Goal: Task Accomplishment & Management: Use online tool/utility

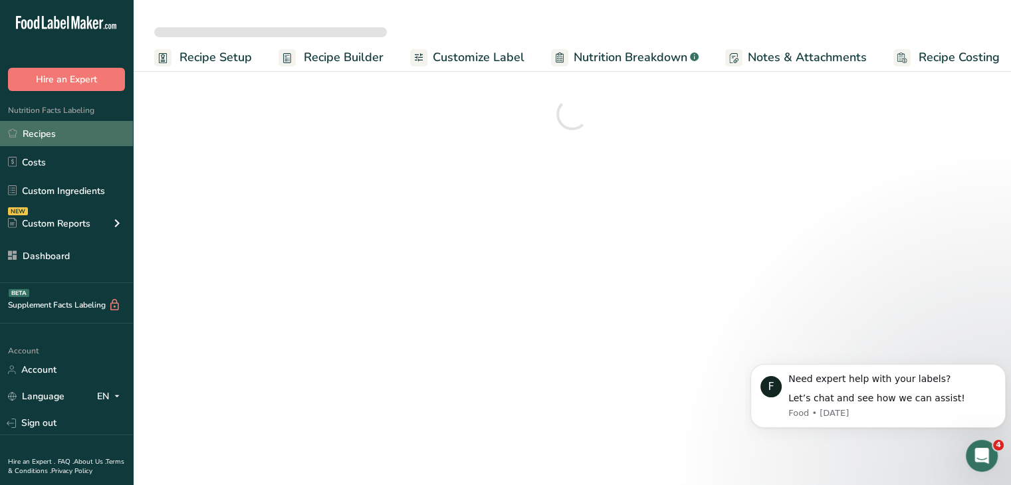
click at [91, 138] on link "Recipes" at bounding box center [66, 133] width 133 height 25
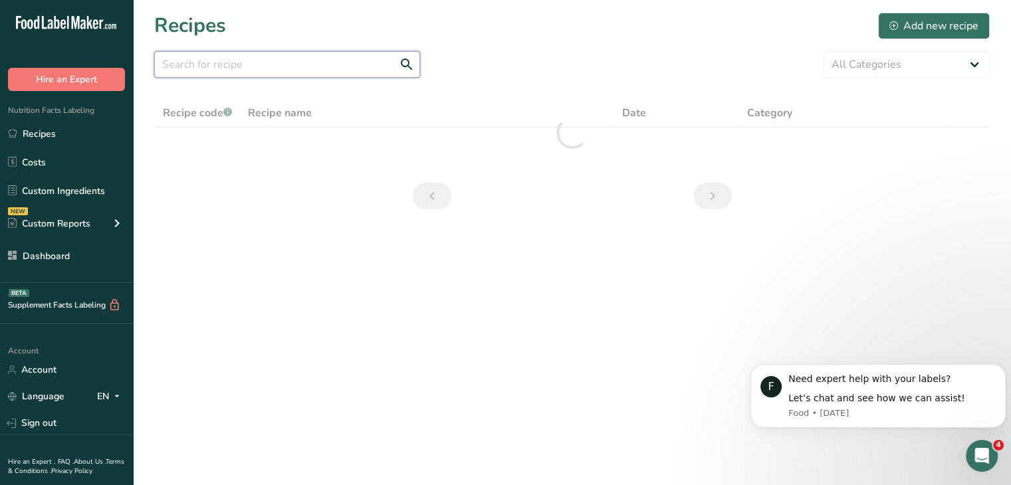
click at [247, 58] on input "text" at bounding box center [287, 64] width 266 height 27
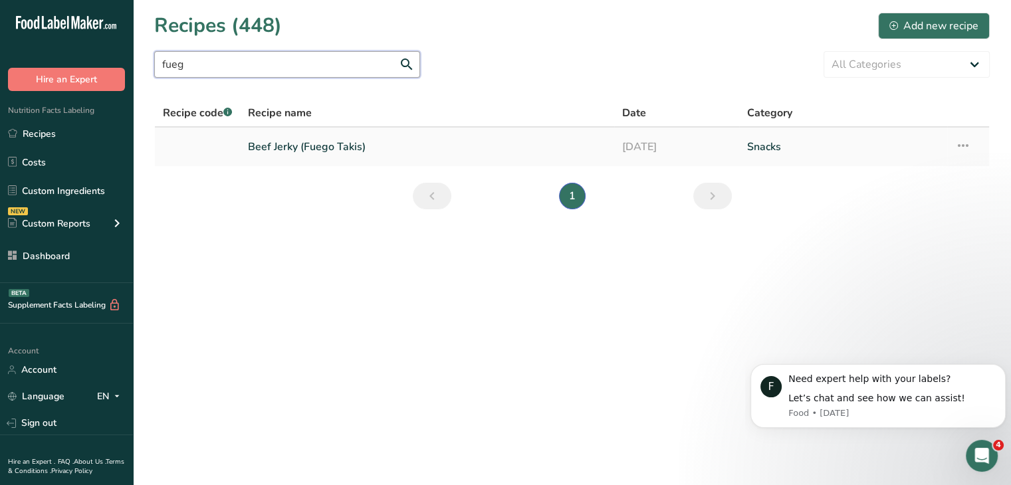
type input "fueg"
click at [380, 161] on td "Beef Jerky (Fuego Takis)" at bounding box center [427, 147] width 374 height 39
click at [377, 151] on link "Beef Jerky (Fuego Takis)" at bounding box center [427, 147] width 358 height 28
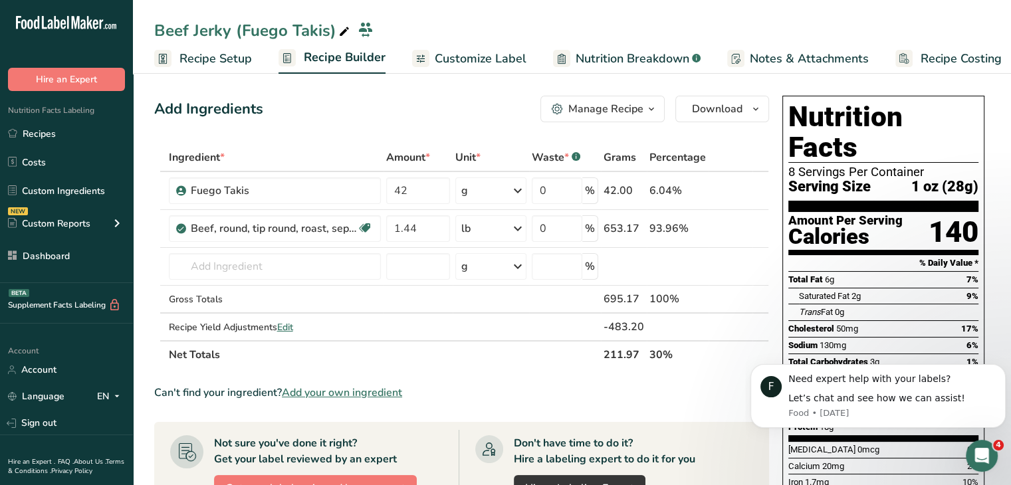
click at [460, 54] on span "Customize Label" at bounding box center [481, 59] width 92 height 18
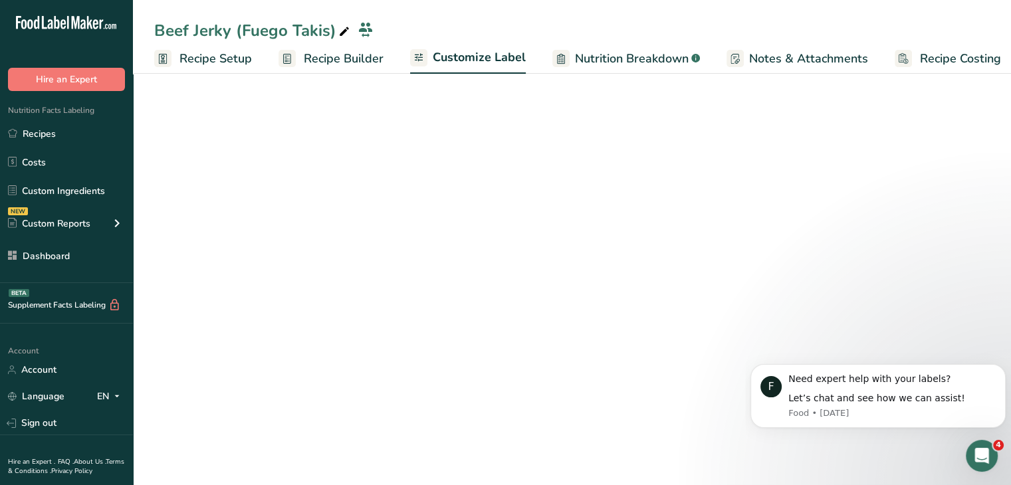
scroll to position [0, 11]
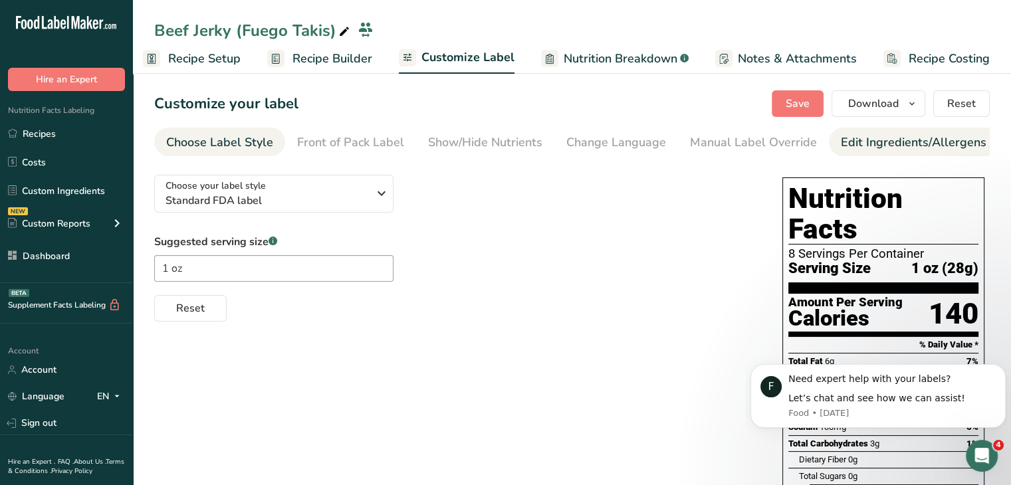
click at [845, 147] on div "Edit Ingredients/Allergens List" at bounding box center [925, 143] width 169 height 18
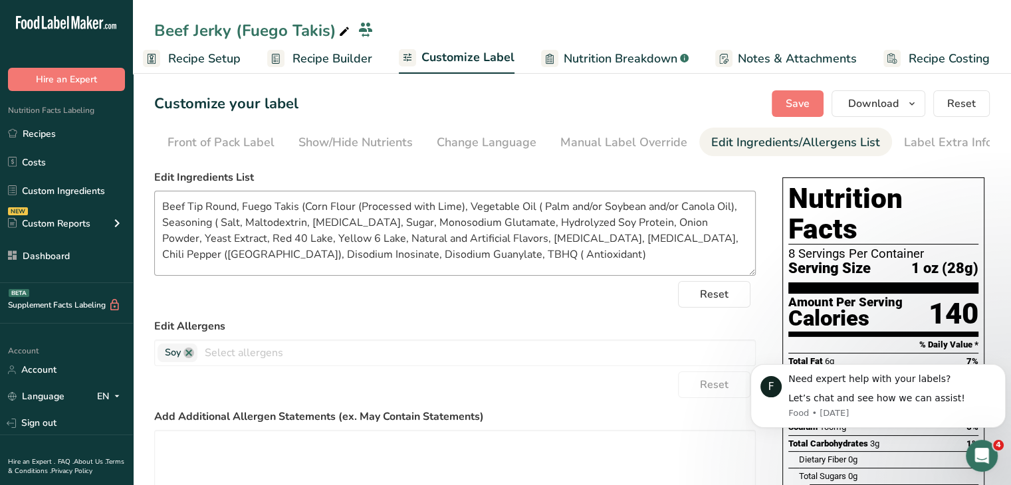
scroll to position [0, 130]
click at [417, 226] on textarea "Beef Tip Round, Fuego Takis (Corn Flour (Processed with Lime), Vegetable Oil ( …" at bounding box center [454, 233] width 601 height 85
click at [589, 146] on div "Manual Label Override" at bounding box center [623, 143] width 127 height 18
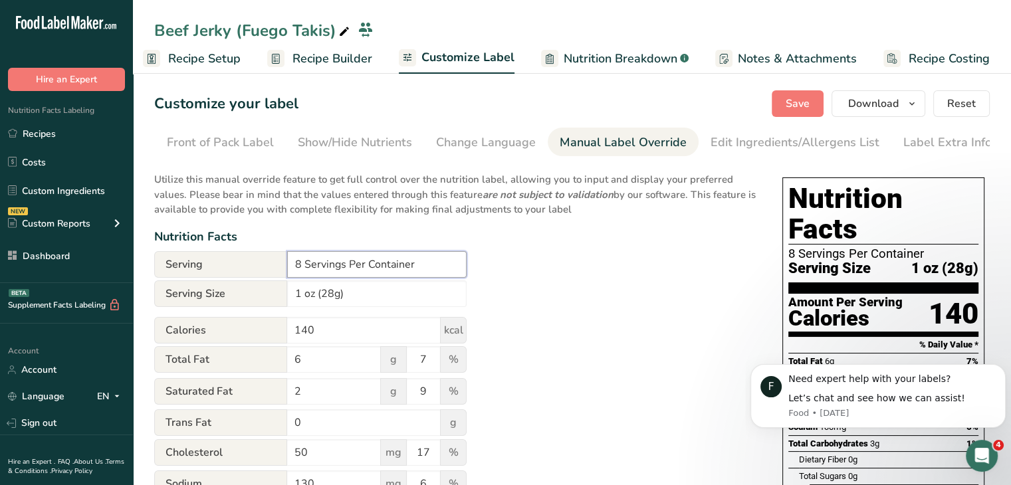
drag, startPoint x: 300, startPoint y: 271, endPoint x: 283, endPoint y: 264, distance: 18.5
click at [283, 264] on div "Serving 8 Servings Per Container" at bounding box center [310, 264] width 312 height 27
type input "6 Servings Per Container"
click at [802, 109] on span "Save" at bounding box center [798, 104] width 24 height 16
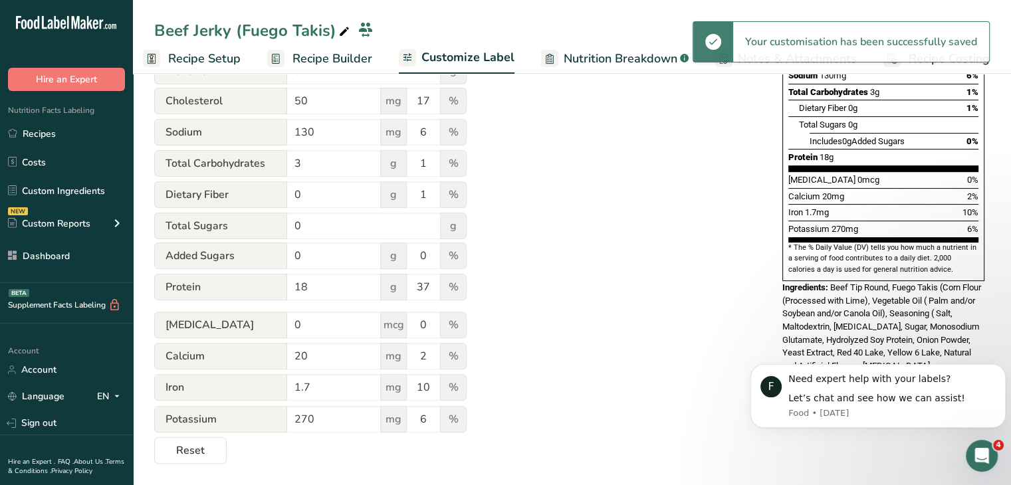
scroll to position [0, 0]
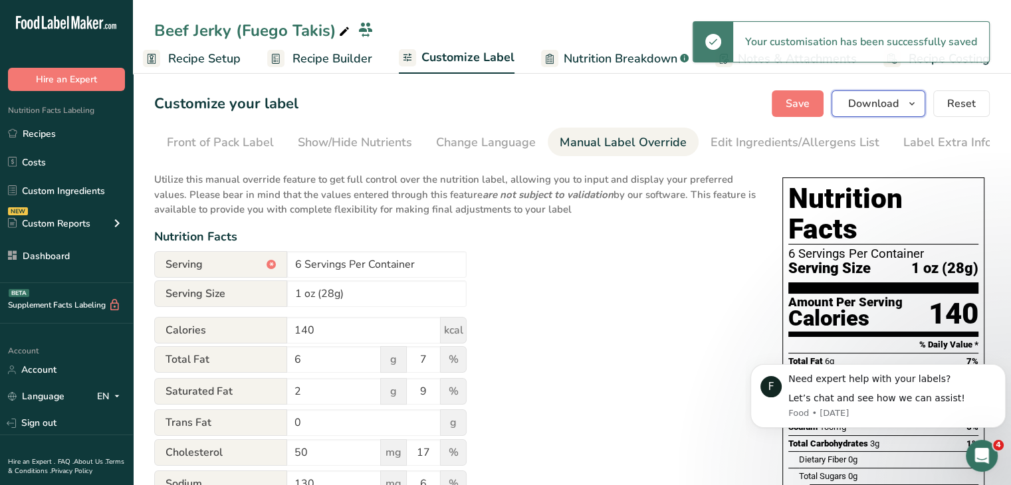
click at [911, 114] on button "Download" at bounding box center [878, 103] width 94 height 27
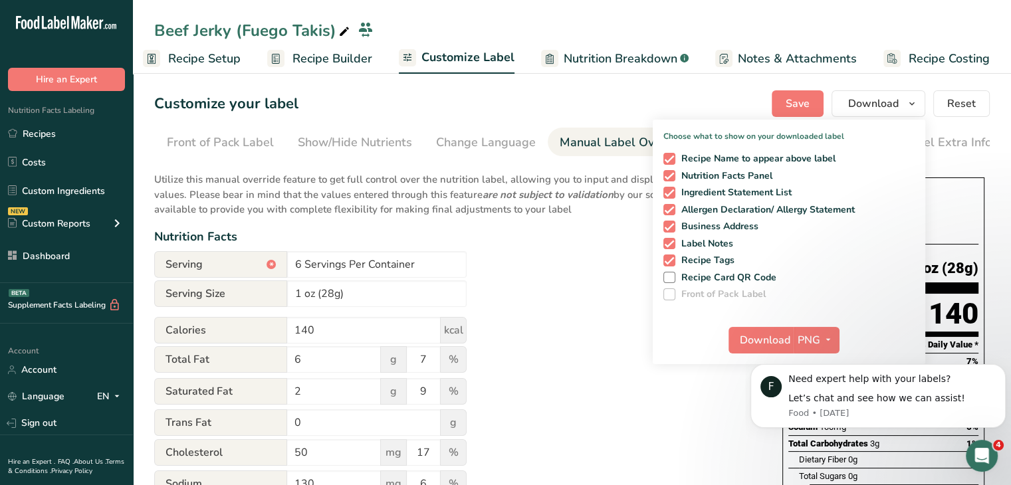
click at [784, 347] on html "F Need expert help with your labels? Let’s chat and see how we can assist! Food…" at bounding box center [878, 396] width 266 height 105
click at [810, 343] on span "PNG" at bounding box center [808, 340] width 23 height 16
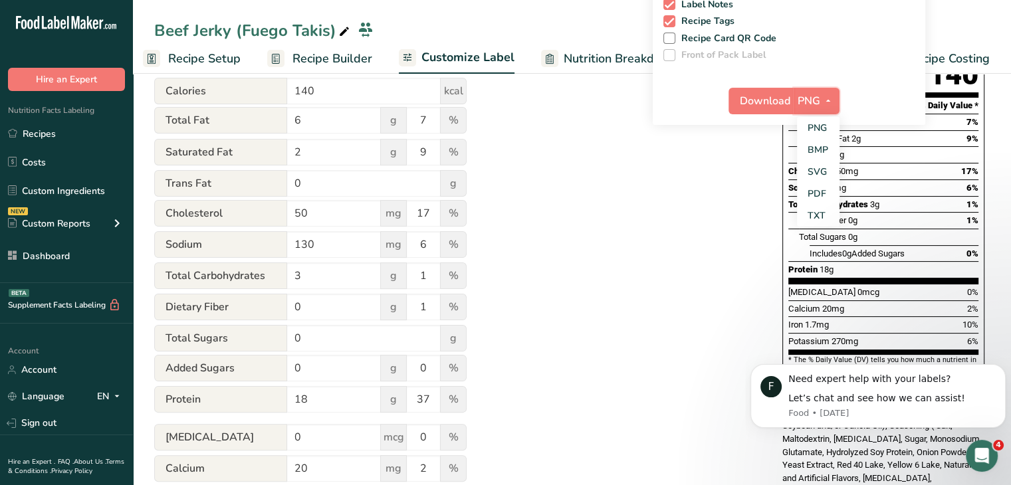
scroll to position [332, 0]
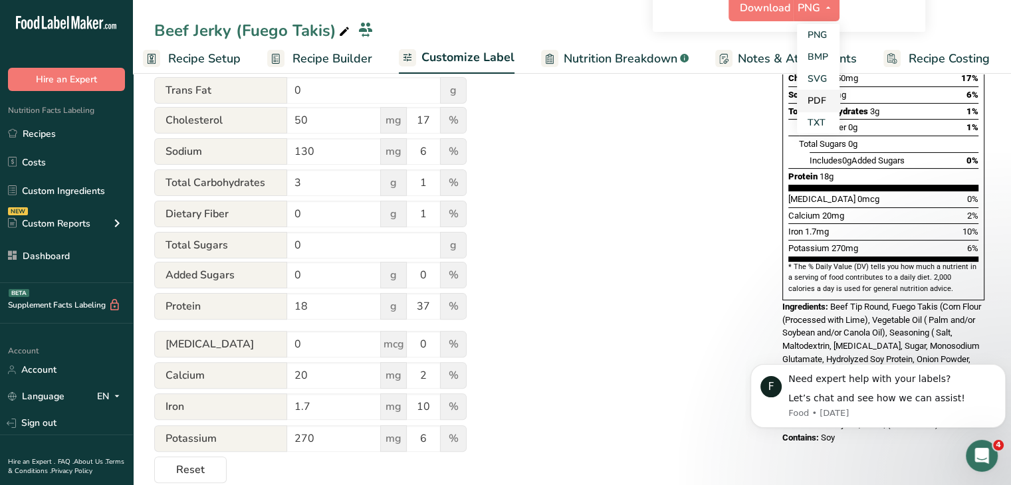
click at [824, 106] on link "PDF" at bounding box center [818, 101] width 43 height 22
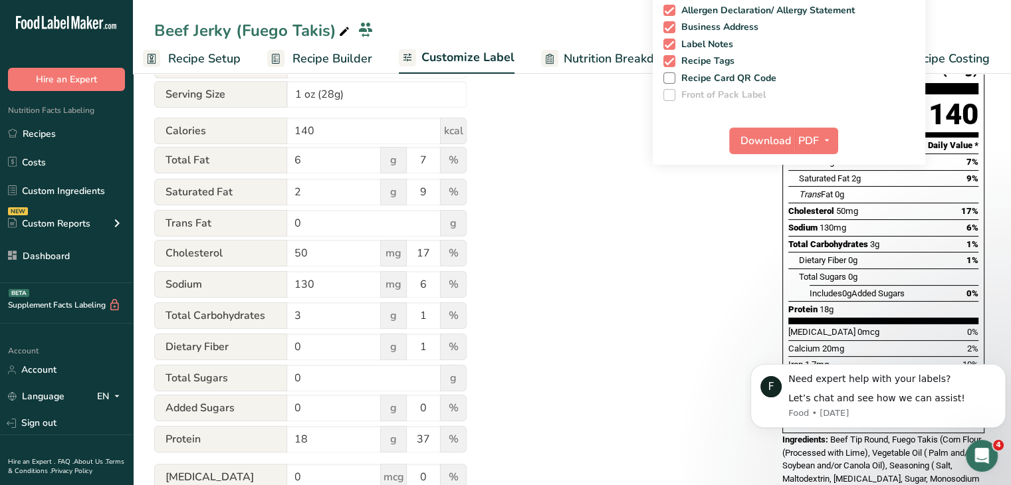
scroll to position [199, 0]
click at [780, 142] on span "Download" at bounding box center [765, 141] width 51 height 16
